Goal: Task Accomplishment & Management: Use online tool/utility

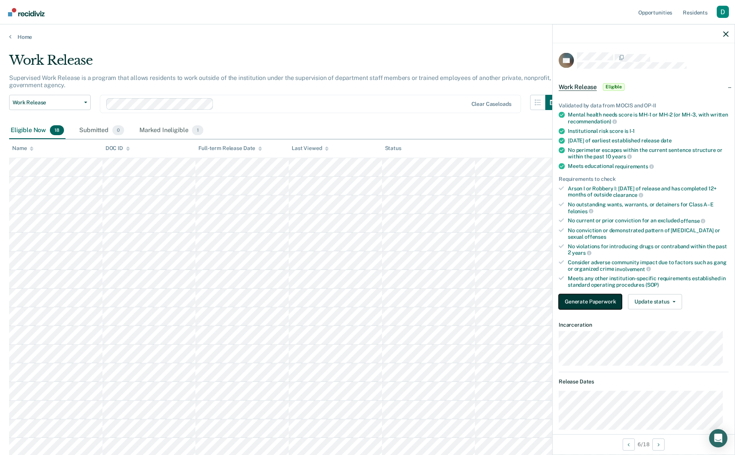
click at [594, 298] on button "Generate Paperwork" at bounding box center [589, 301] width 63 height 15
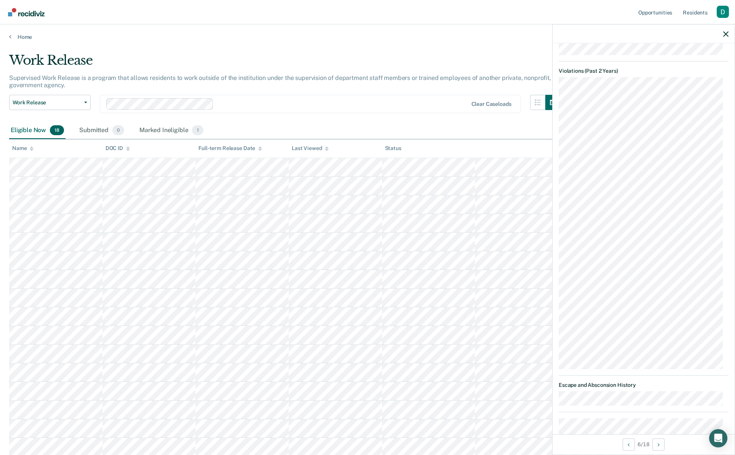
scroll to position [807, 0]
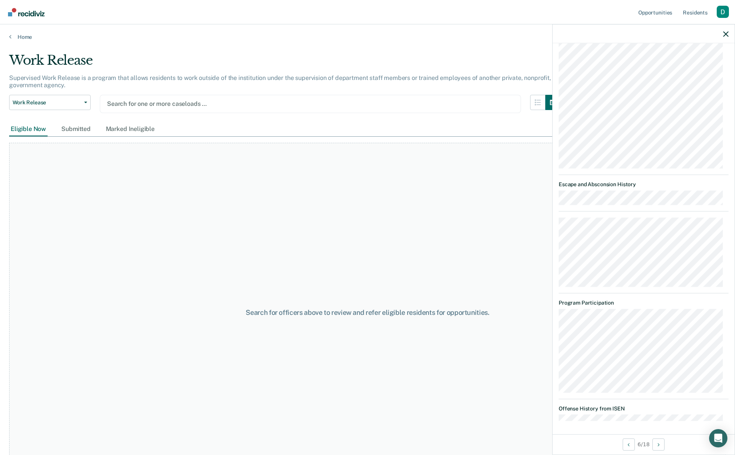
click at [206, 104] on div at bounding box center [310, 103] width 407 height 9
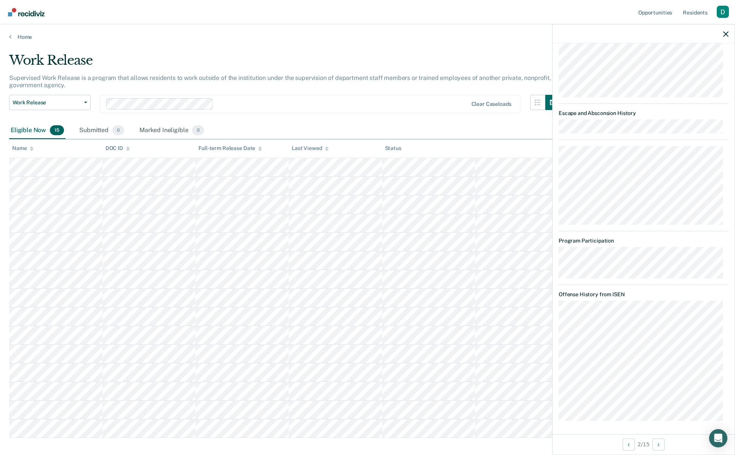
scroll to position [996, 0]
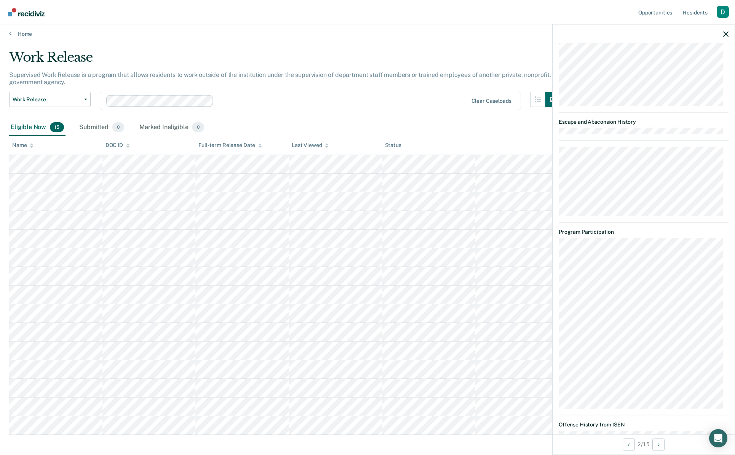
scroll to position [996, 0]
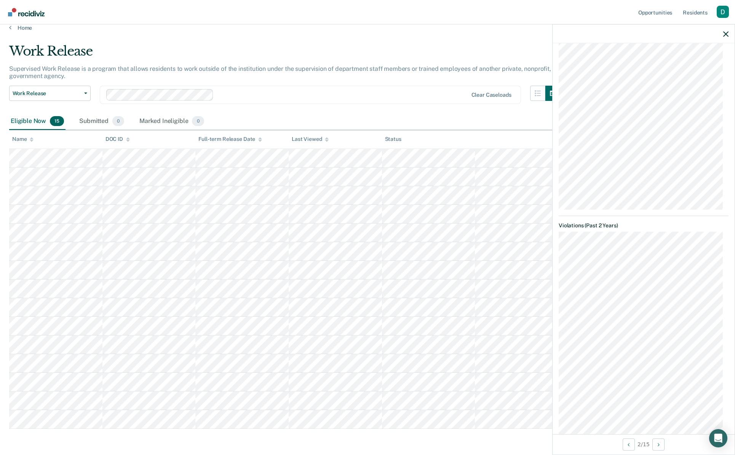
scroll to position [985, 0]
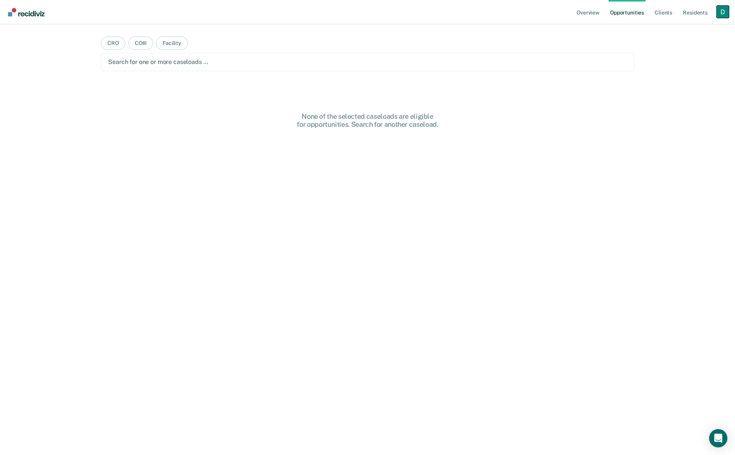
click at [722, 11] on div "Profile dropdown button" at bounding box center [722, 12] width 12 height 12
click at [708, 30] on link "Profile" at bounding box center [691, 31] width 61 height 6
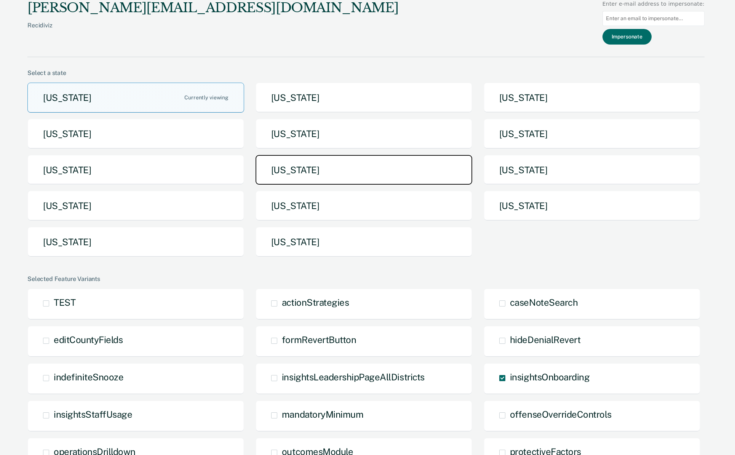
click at [349, 169] on button "Missouri" at bounding box center [363, 170] width 217 height 30
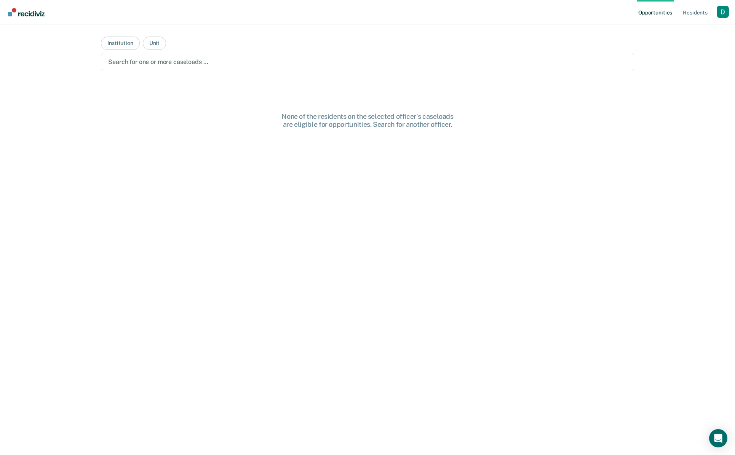
click at [147, 66] on div at bounding box center [367, 61] width 518 height 9
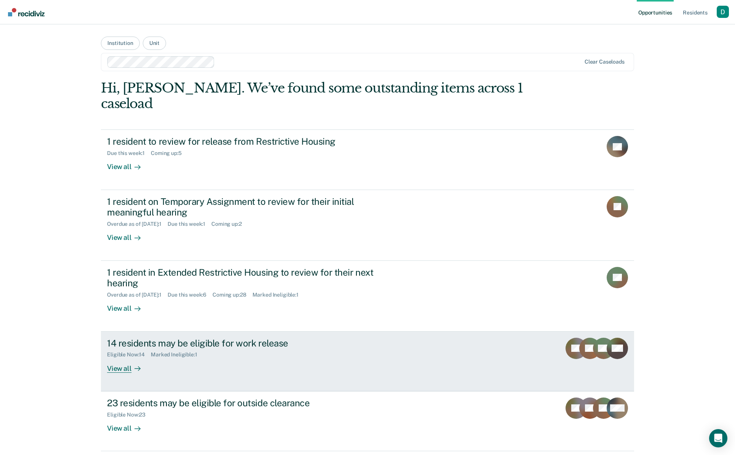
click at [146, 351] on div "Eligible Now : 14" at bounding box center [129, 354] width 44 height 6
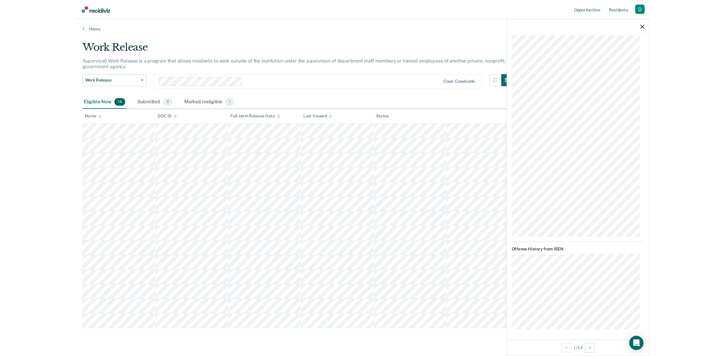
scroll to position [1326, 0]
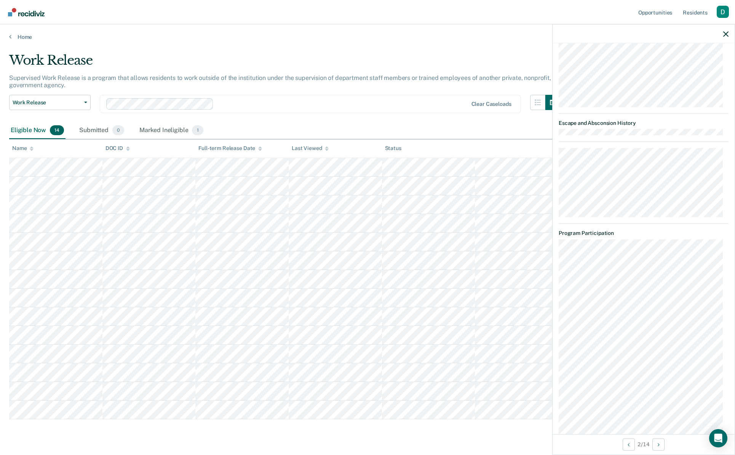
click at [331, 155] on th "Last Viewed" at bounding box center [335, 148] width 93 height 19
